Goal: Navigation & Orientation: Find specific page/section

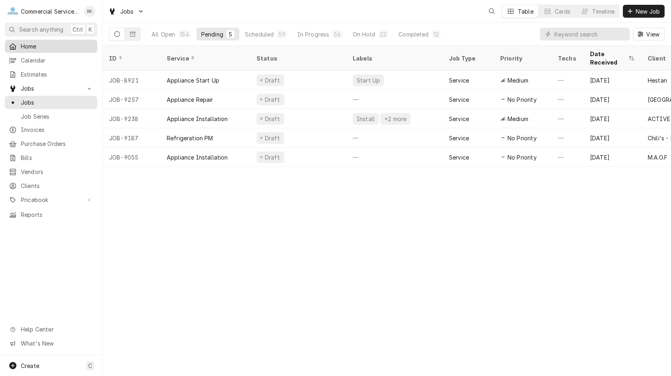
click at [51, 43] on span "Home" at bounding box center [57, 46] width 73 height 8
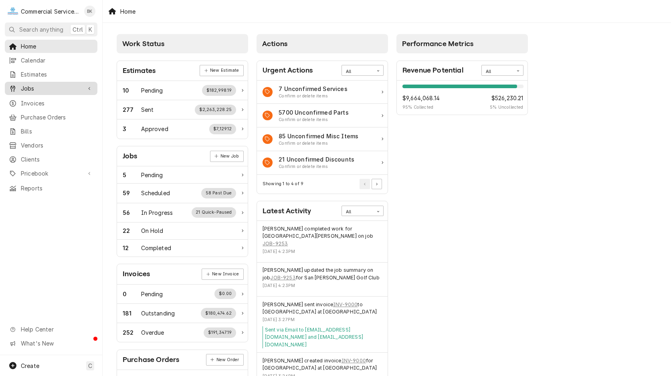
click at [42, 85] on span "Jobs" at bounding box center [51, 88] width 61 height 8
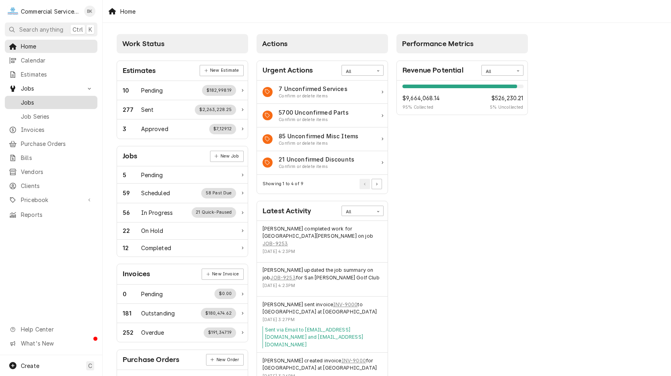
click at [46, 99] on span "Jobs" at bounding box center [57, 102] width 73 height 8
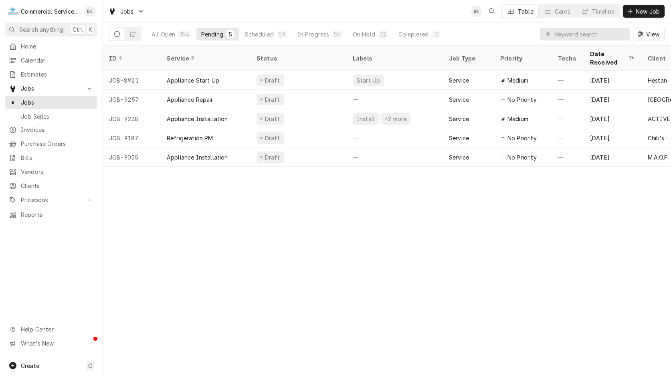
click at [167, 40] on div "All Open 154 Pending 5 Scheduled 59 In Progress 56 On Hold 22 Completed 12" at bounding box center [296, 34] width 299 height 22
click at [167, 36] on div "All Open" at bounding box center [163, 34] width 24 height 8
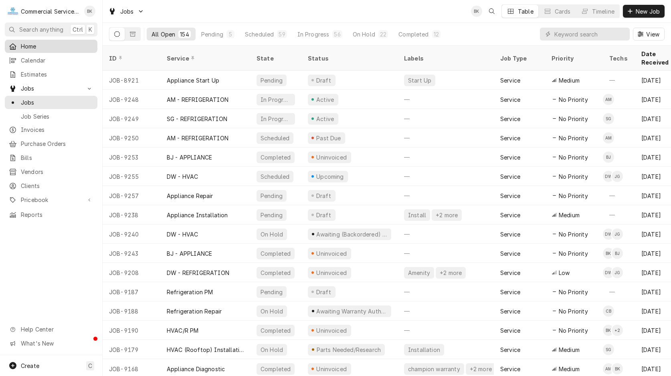
click at [39, 50] on link "Home" at bounding box center [51, 46] width 93 height 13
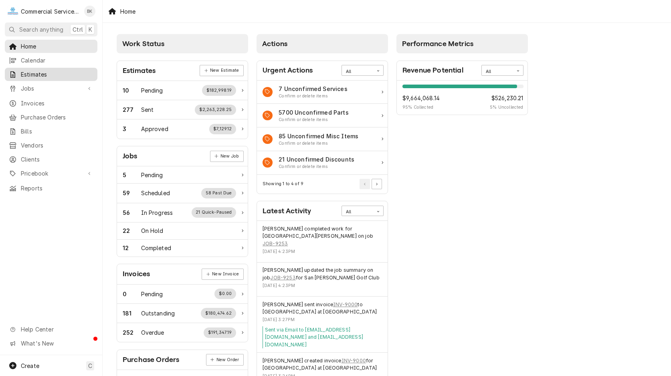
click at [54, 73] on span "Estimates" at bounding box center [57, 74] width 73 height 8
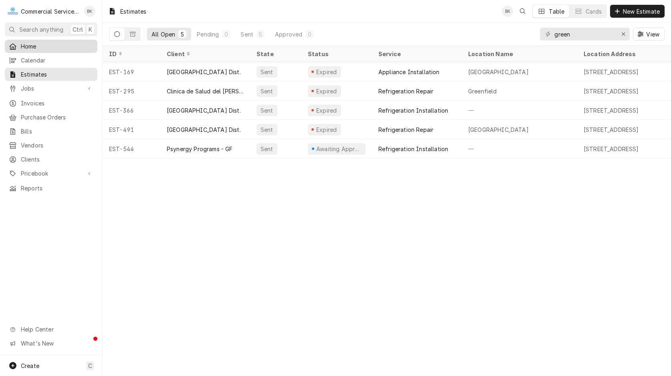
click at [27, 49] on div "Home" at bounding box center [50, 46] width 89 height 10
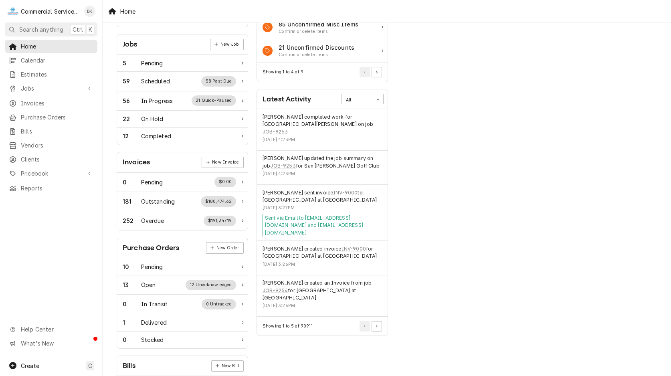
scroll to position [123, 0]
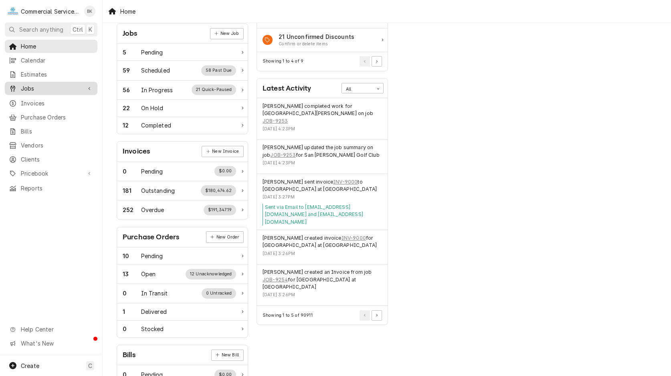
click at [51, 84] on span "Jobs" at bounding box center [51, 88] width 61 height 8
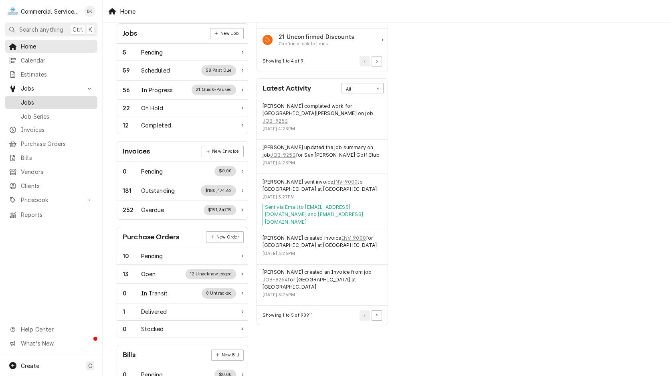
click at [34, 101] on span "Jobs" at bounding box center [57, 102] width 73 height 8
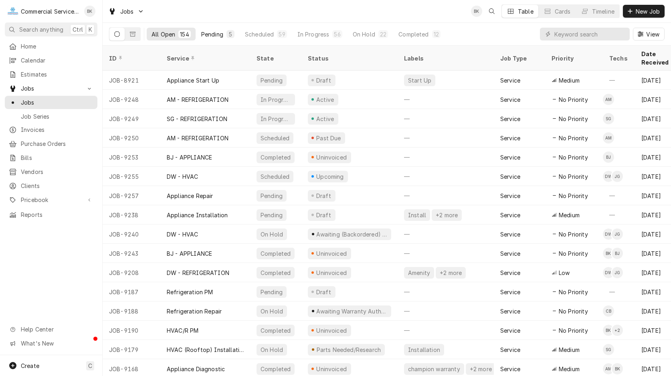
click at [220, 33] on div "Pending" at bounding box center [212, 34] width 22 height 8
